Goal: Information Seeking & Learning: Check status

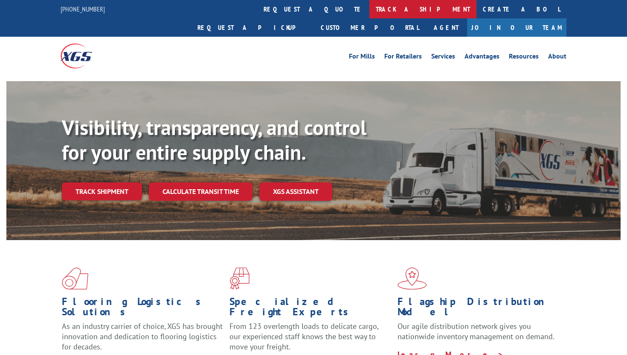
click at [370, 15] on link "track a shipment" at bounding box center [423, 9] width 107 height 18
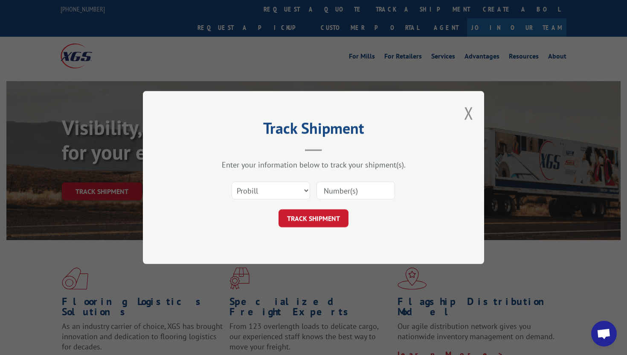
click at [338, 193] on input at bounding box center [356, 190] width 79 height 18
type input "v"
paste input "816264"
type input "816264"
click at [252, 190] on select "Select category... Probill BOL PO" at bounding box center [271, 190] width 79 height 18
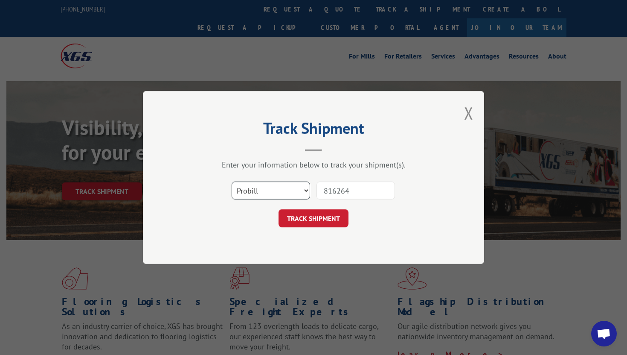
select select "bol"
click at [232, 181] on select "Select category... Probill BOL PO" at bounding box center [271, 190] width 79 height 18
click at [293, 219] on button "TRACK SHIPMENT" at bounding box center [314, 218] width 70 height 18
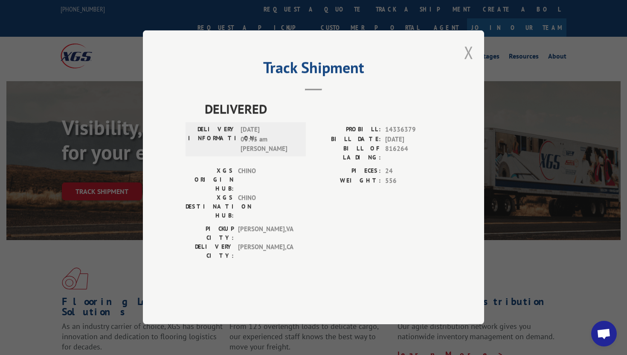
click at [471, 64] on button "Close modal" at bounding box center [468, 52] width 9 height 23
